Goal: Transaction & Acquisition: Subscribe to service/newsletter

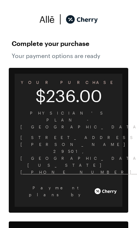
scroll to position [18, 0]
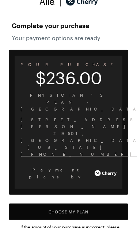
click at [82, 203] on button "Choose My Plan" at bounding box center [68, 211] width 119 height 16
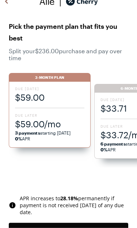
click at [52, 121] on span "$59.00/mo" at bounding box center [49, 124] width 69 height 12
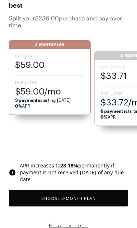
click at [70, 199] on button "Choose 3 -Month Plan" at bounding box center [68, 198] width 119 height 16
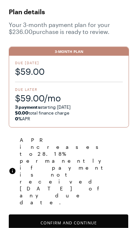
click at [74, 214] on button "Confirm and Continue" at bounding box center [68, 222] width 119 height 16
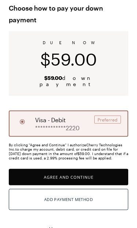
click at [67, 171] on button "Agree and Continue" at bounding box center [68, 177] width 119 height 16
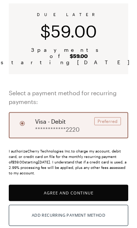
scroll to position [82, 0]
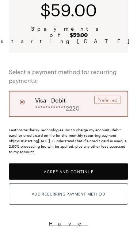
click at [80, 166] on button "Agree and Continue" at bounding box center [68, 171] width 119 height 16
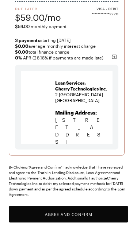
scroll to position [119, 0]
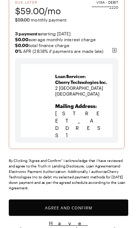
click at [83, 202] on button "Agree and Confirm" at bounding box center [68, 207] width 119 height 16
